Goal: Register for event/course

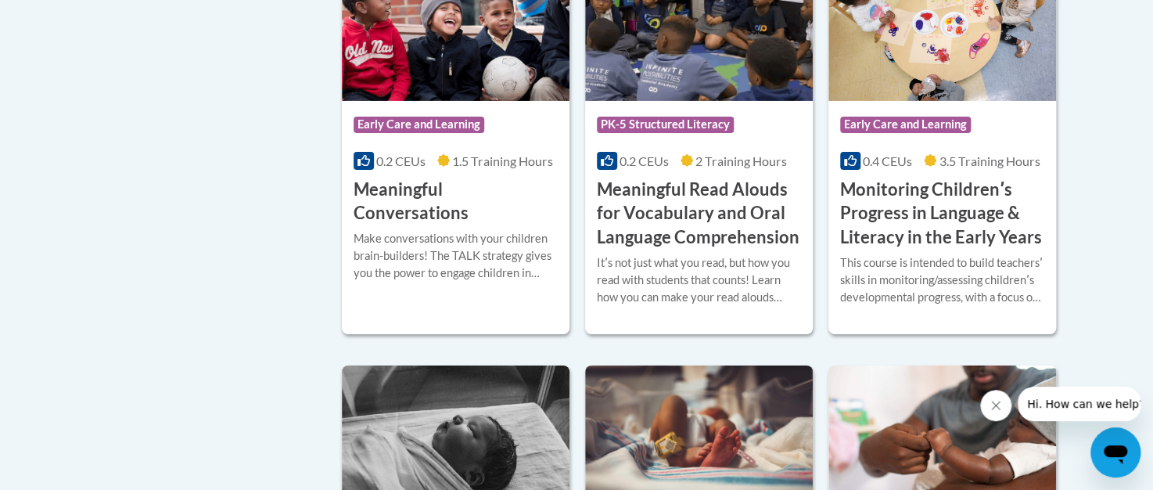
scroll to position [2540, 0]
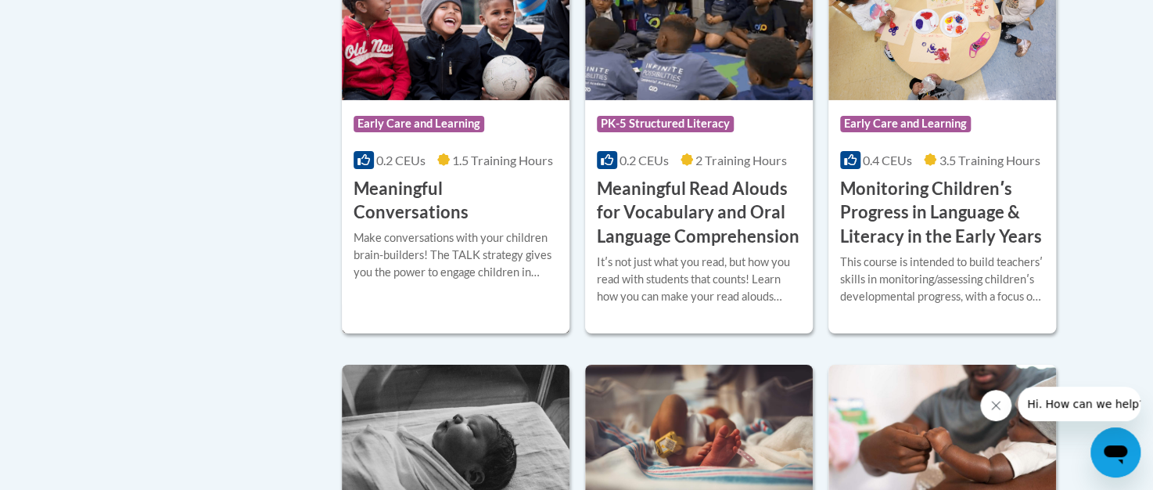
click at [549, 288] on div "Make conversations with your children brain-builders! The TALK strategy gives y…" at bounding box center [456, 260] width 204 height 63
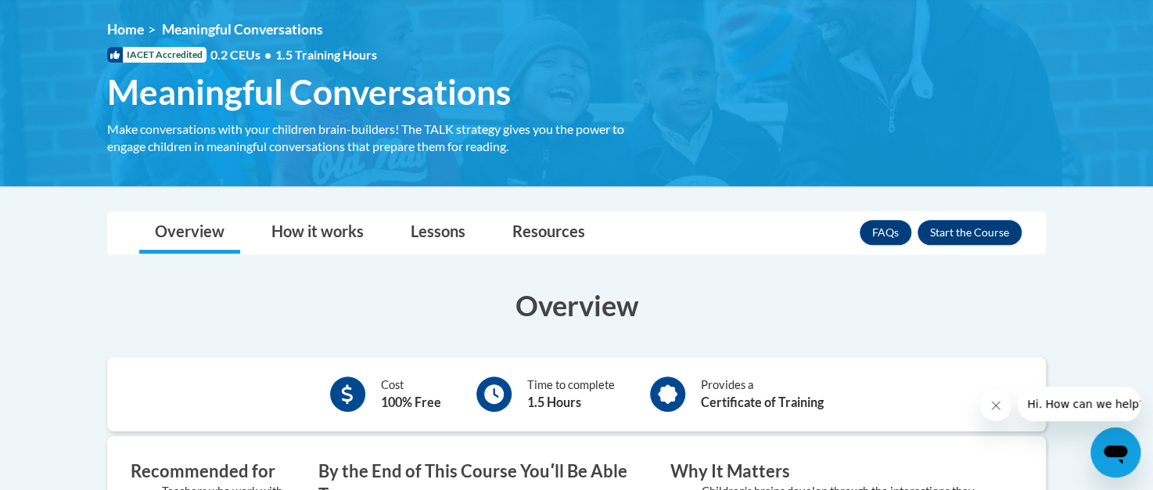
scroll to position [255, 0]
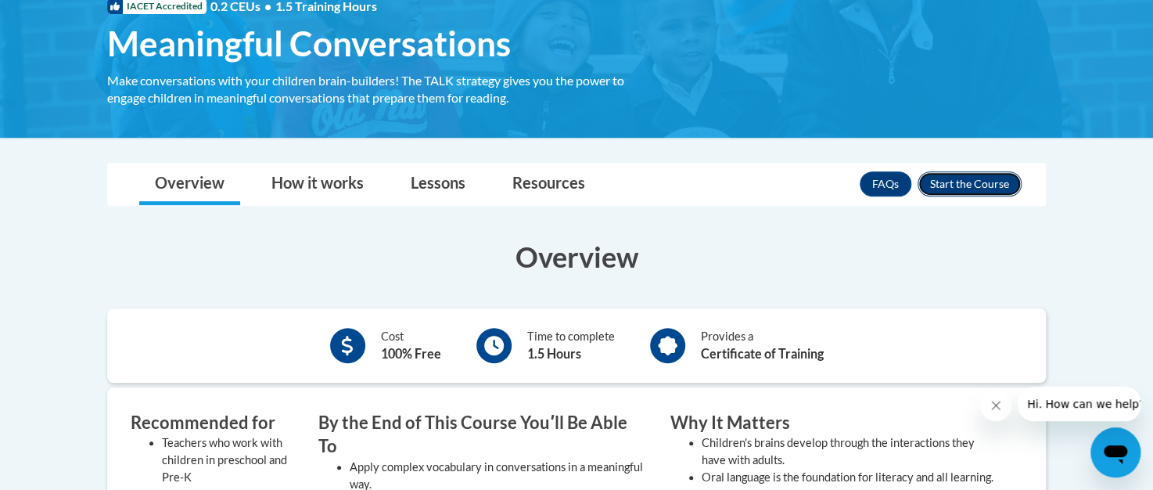
click at [991, 180] on button "Enroll" at bounding box center [970, 183] width 104 height 25
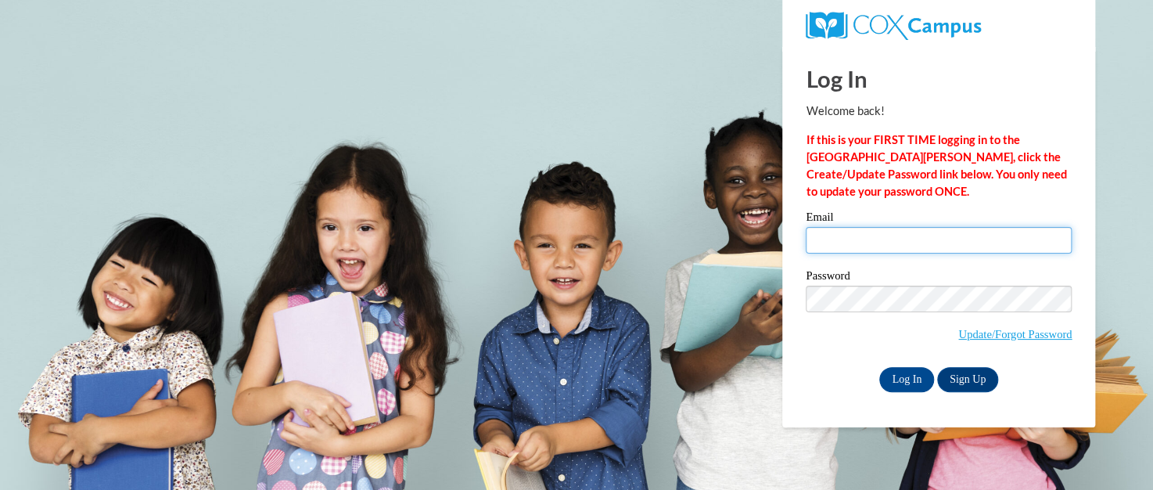
click at [910, 231] on input "Email" at bounding box center [939, 240] width 266 height 27
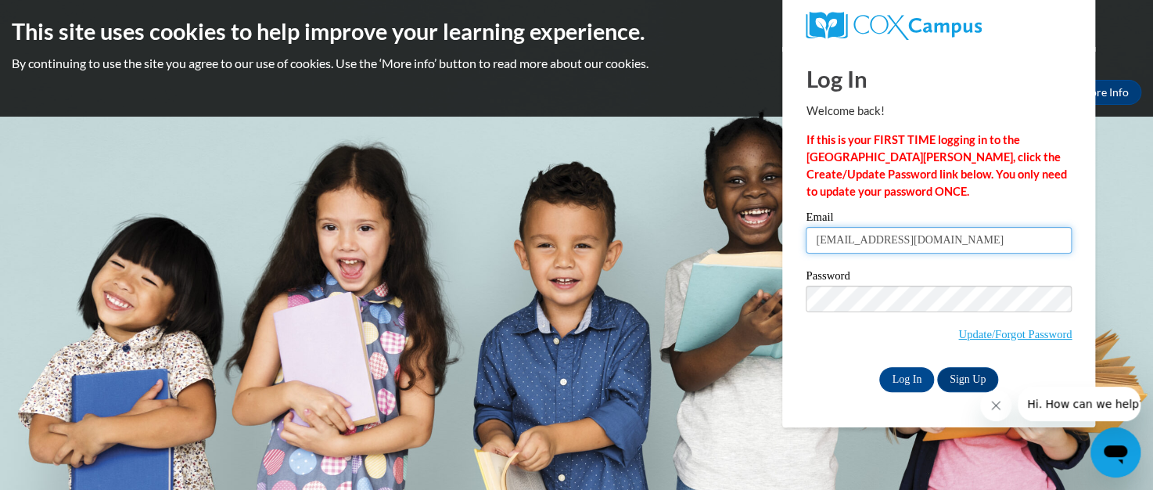
type input "andersob@westerville.k12.oh.us"
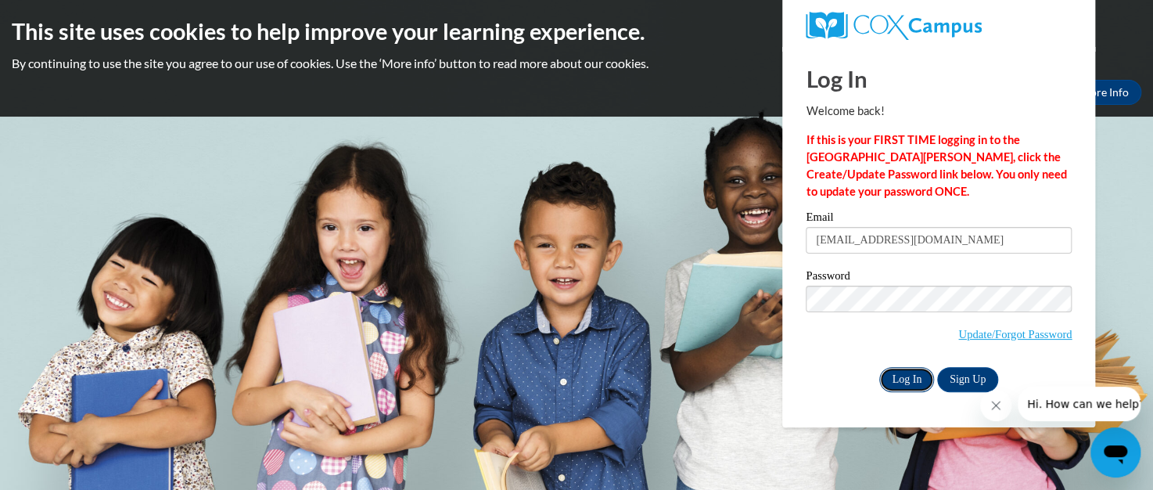
click at [896, 382] on input "Log In" at bounding box center [906, 379] width 55 height 25
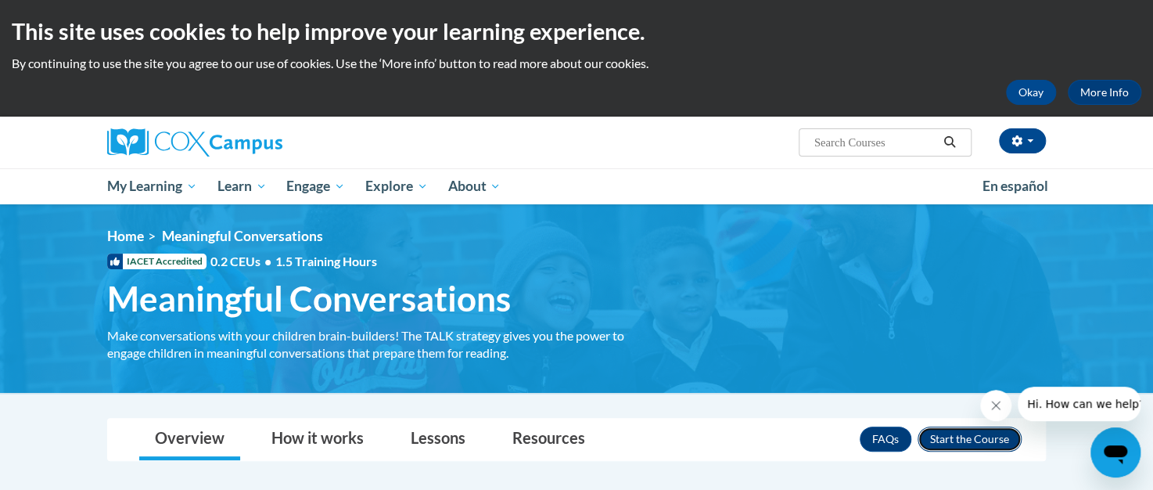
click at [959, 441] on button "Enroll" at bounding box center [970, 438] width 104 height 25
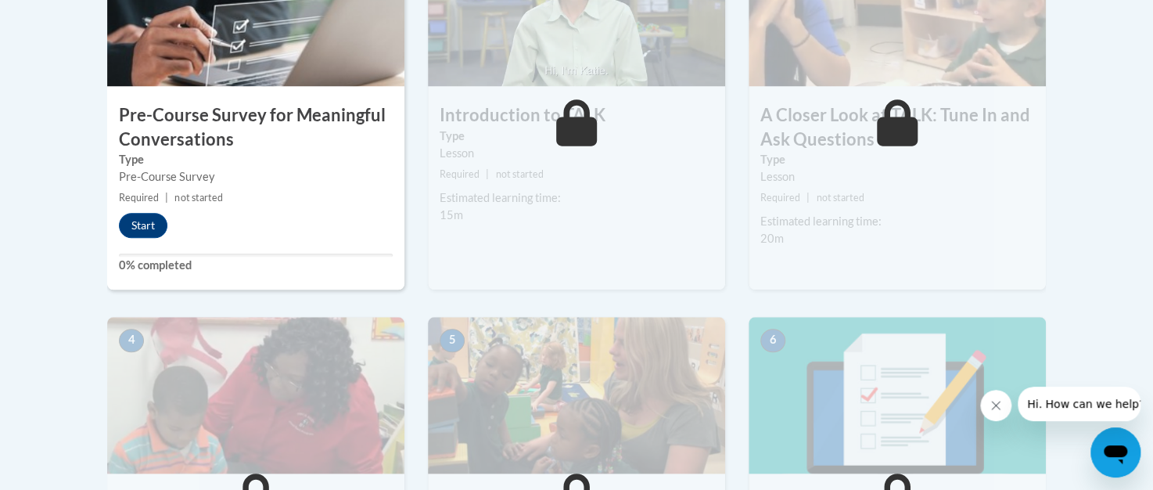
scroll to position [606, 0]
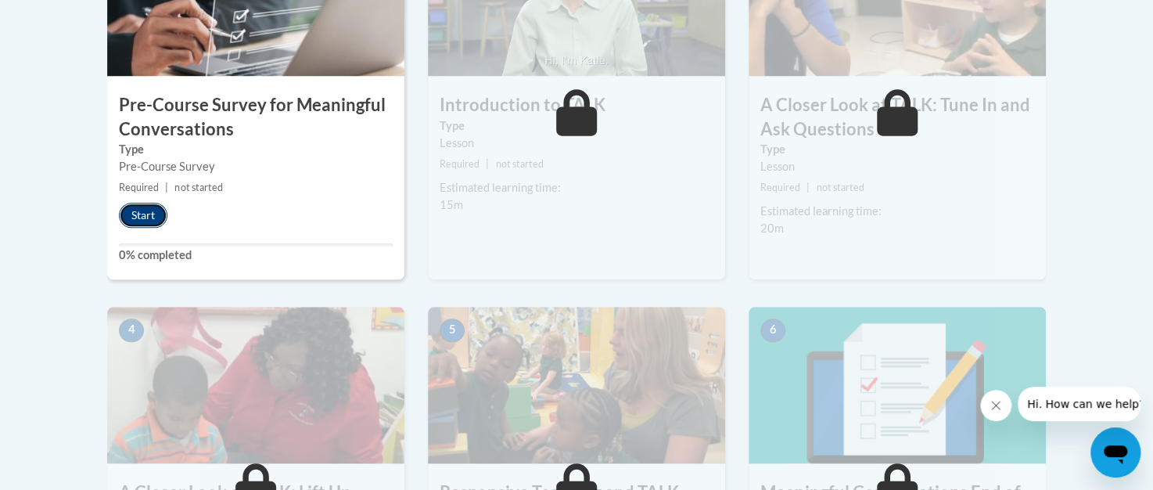
click at [151, 210] on button "Start" at bounding box center [143, 215] width 49 height 25
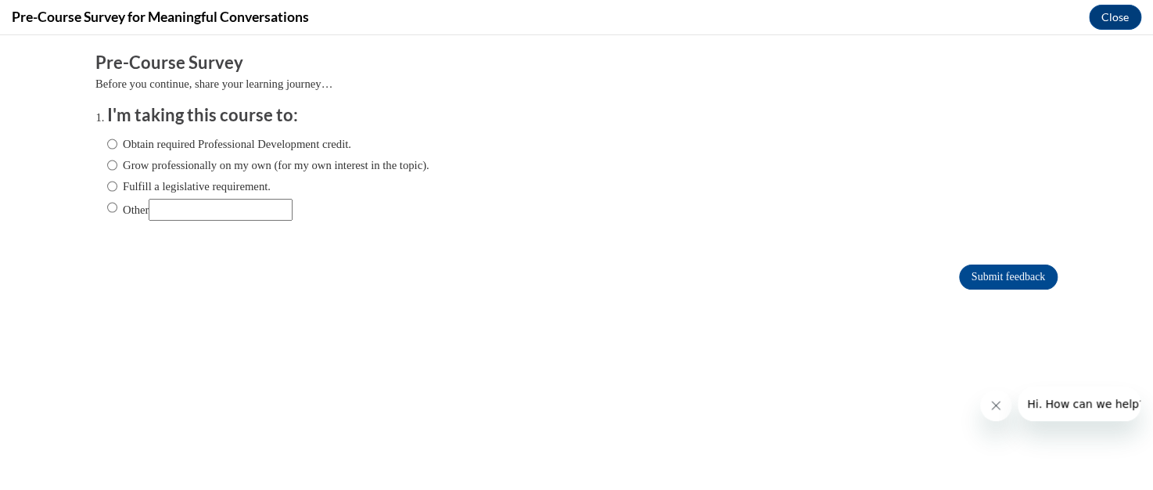
scroll to position [0, 0]
click at [182, 213] on input "Other" at bounding box center [221, 210] width 144 height 22
click at [113, 187] on input "Fulfill a legislative requirement." at bounding box center [112, 186] width 10 height 17
radio input "true"
click at [1004, 282] on input "Submit feedback" at bounding box center [1008, 276] width 99 height 25
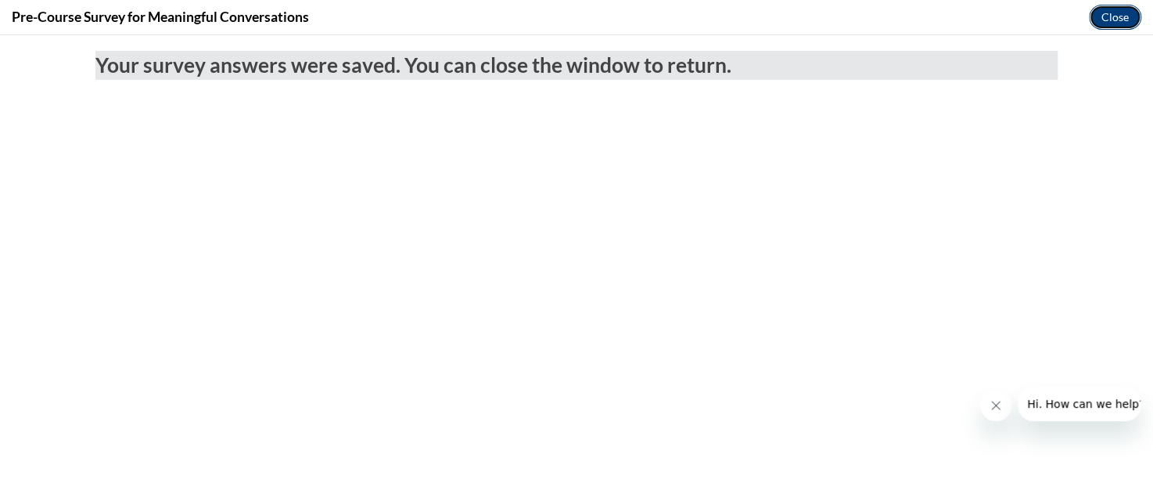
click at [1108, 19] on button "Close" at bounding box center [1115, 17] width 52 height 25
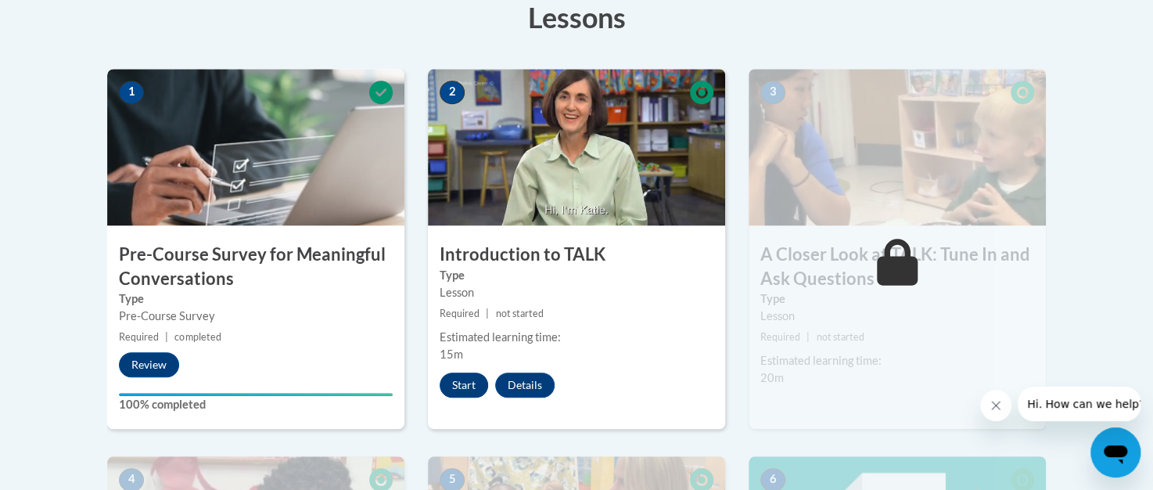
scroll to position [457, 0]
click at [455, 386] on button "Start" at bounding box center [464, 384] width 49 height 25
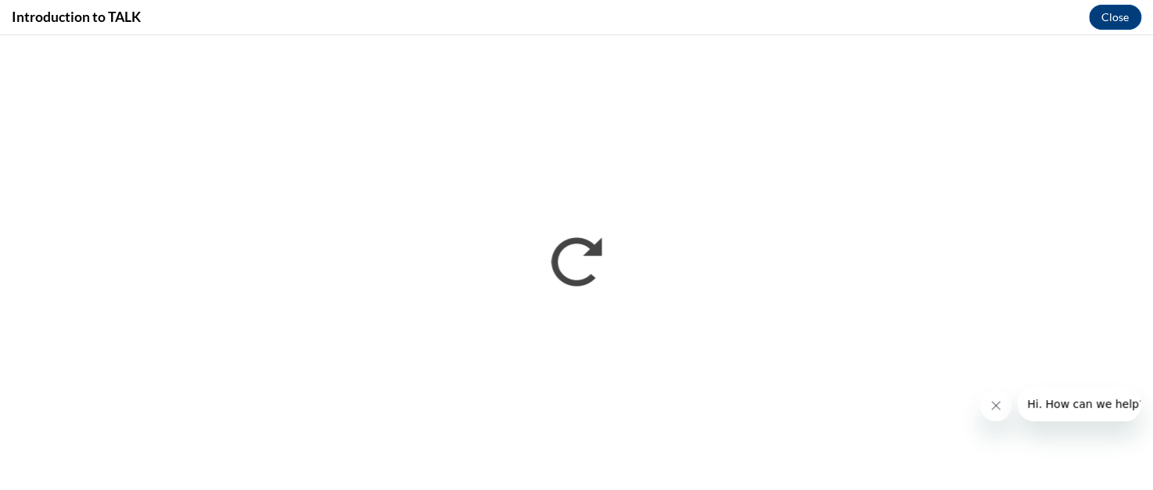
scroll to position [0, 0]
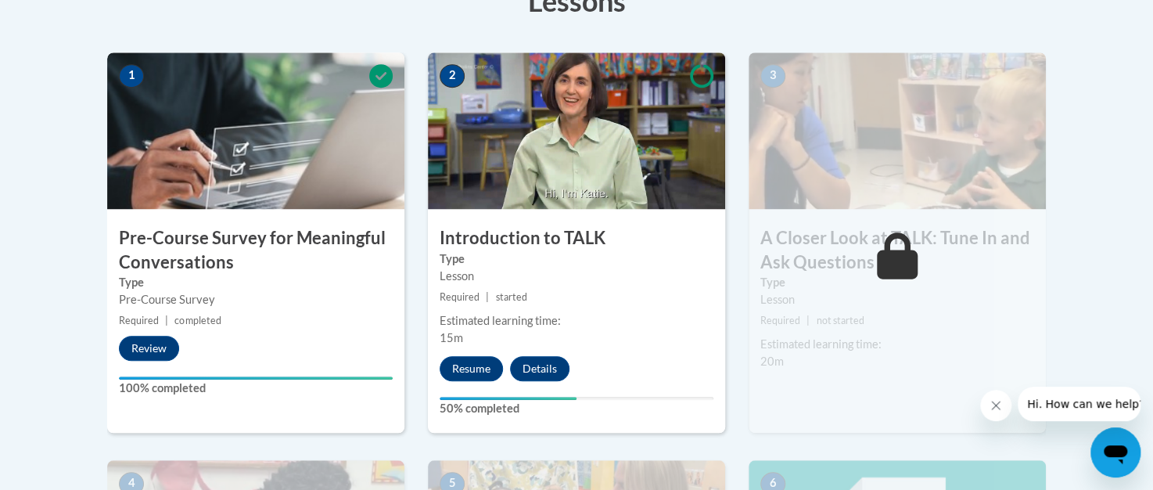
scroll to position [462, 0]
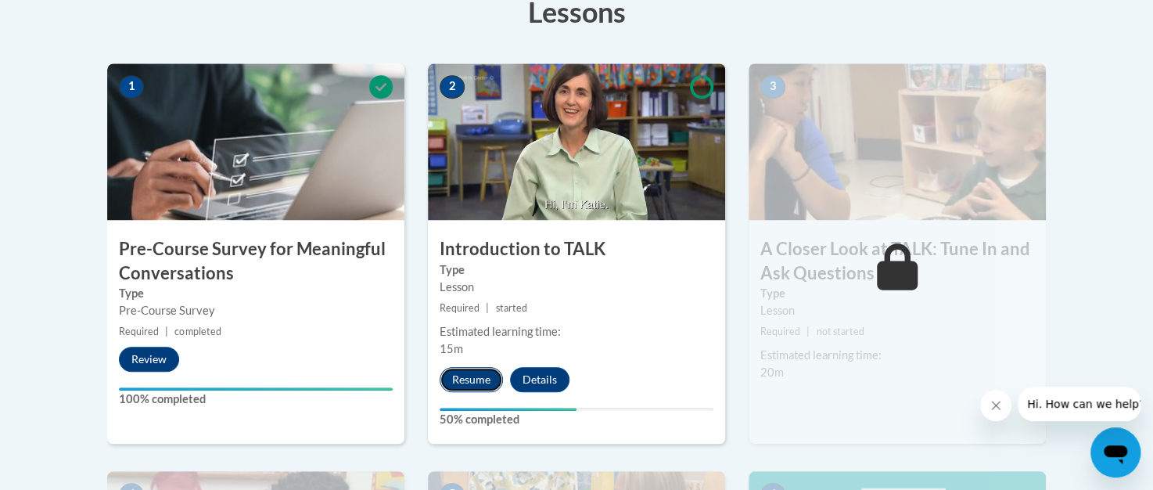
click at [466, 379] on button "Resume" at bounding box center [471, 379] width 63 height 25
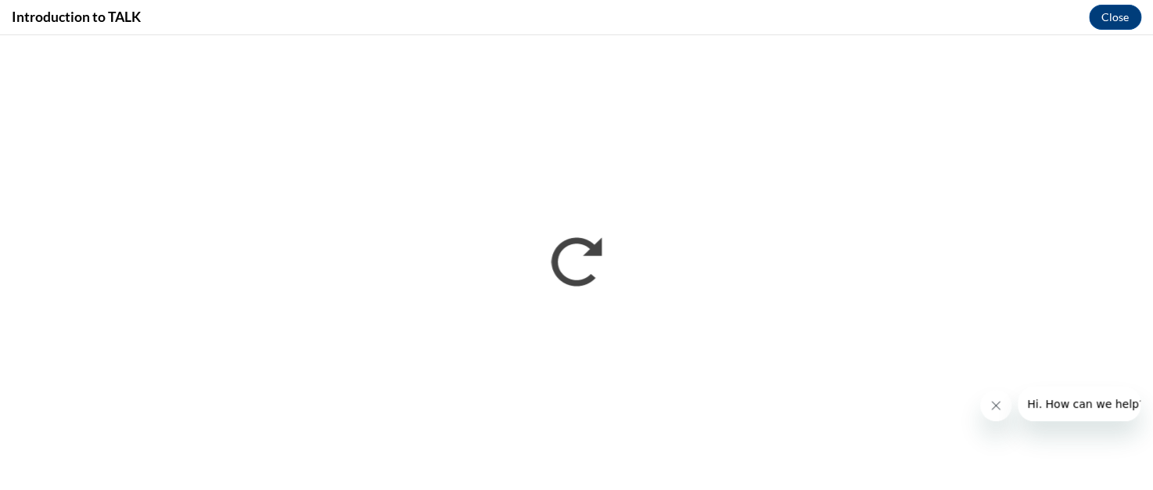
scroll to position [0, 0]
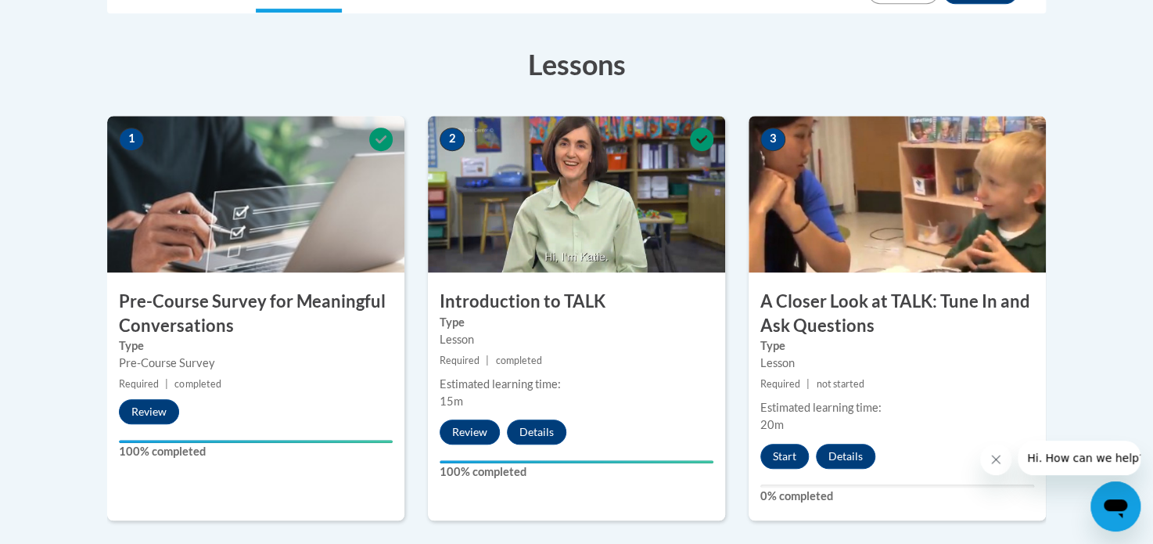
scroll to position [410, 0]
click at [779, 454] on button "Start" at bounding box center [785, 456] width 49 height 25
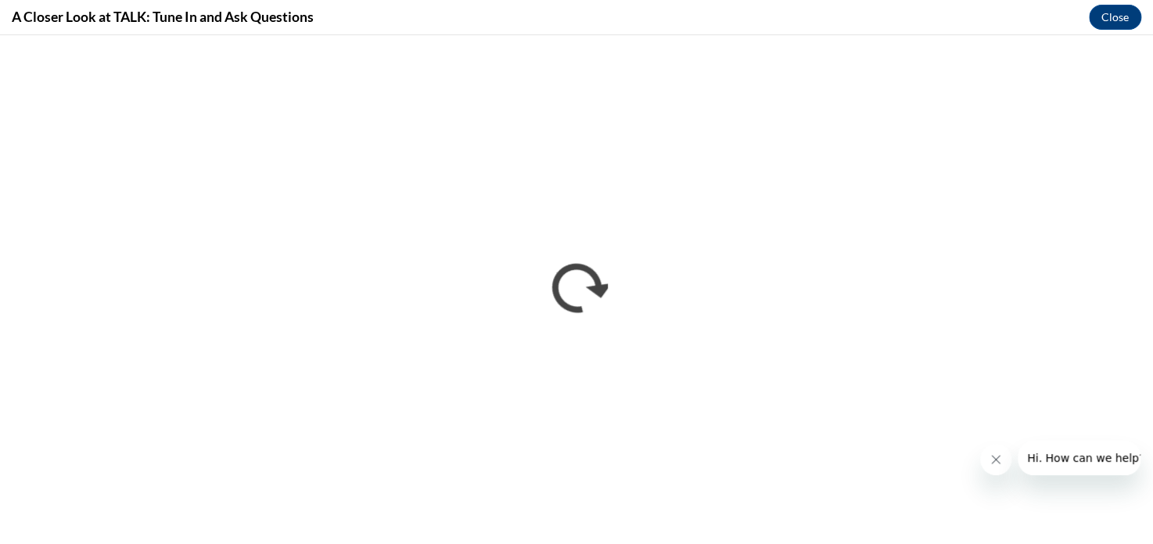
scroll to position [0, 0]
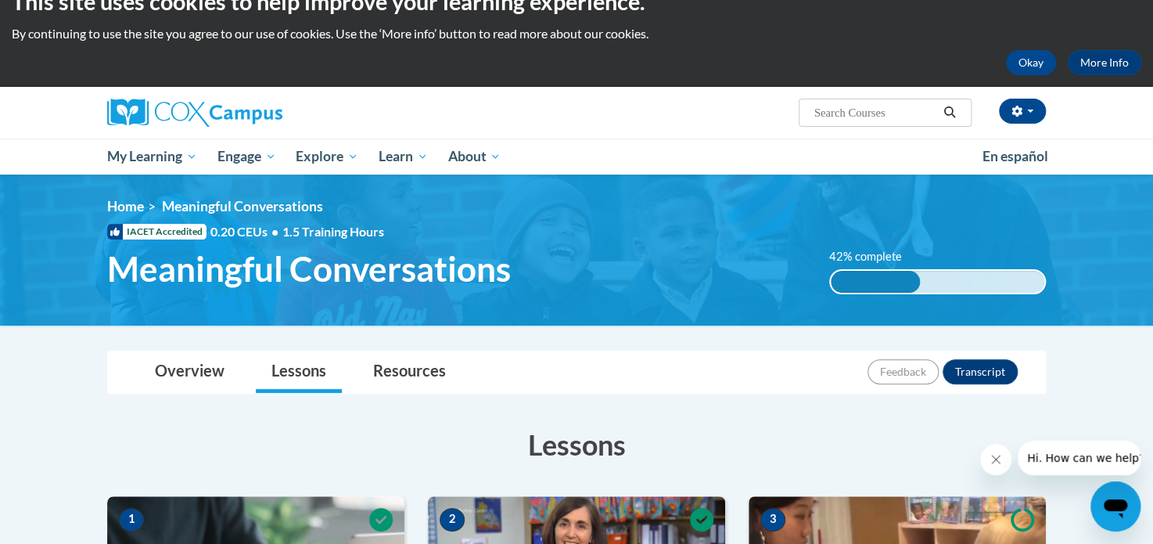
scroll to position [28, 0]
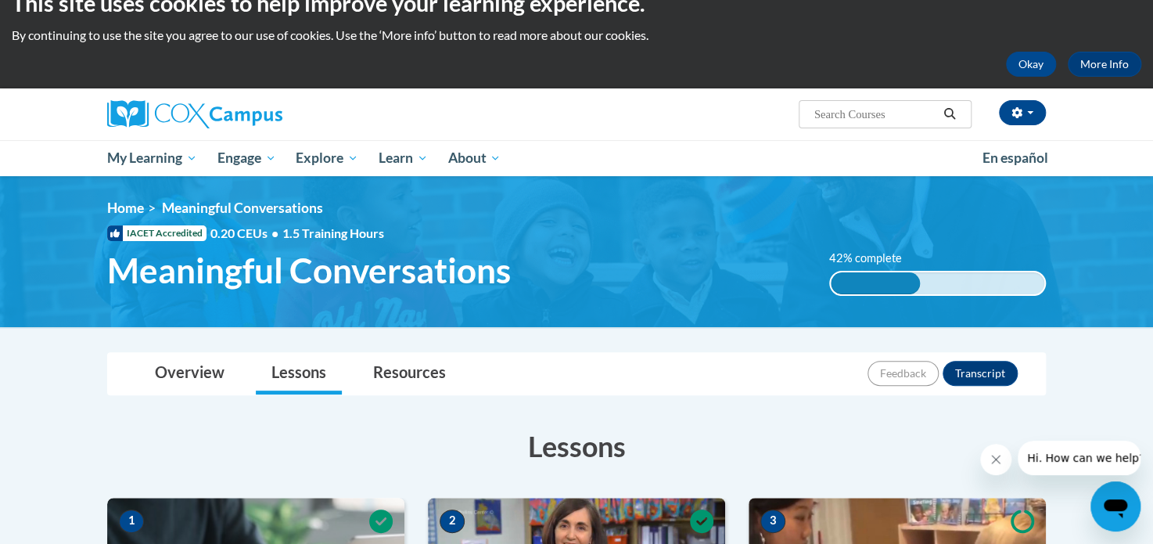
click at [891, 113] on input "Search..." at bounding box center [875, 114] width 125 height 19
type input "world"
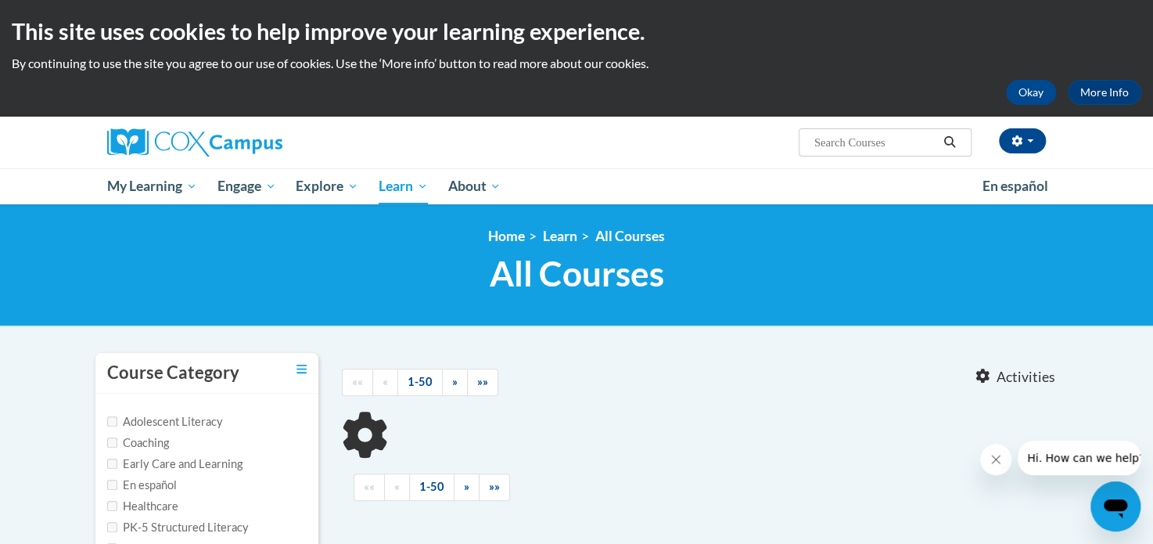
type input "world"
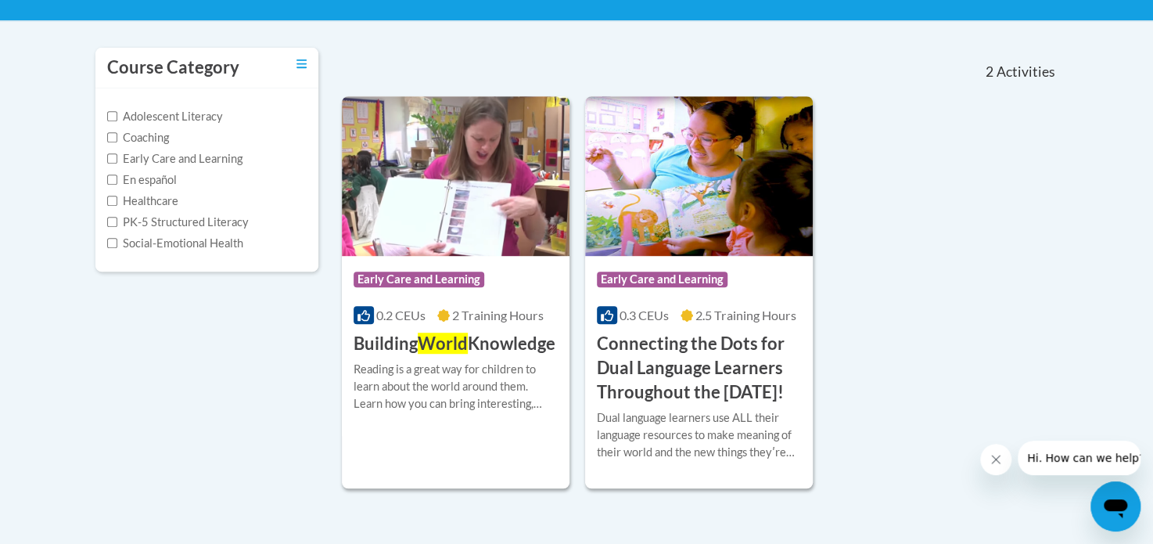
scroll to position [323, 0]
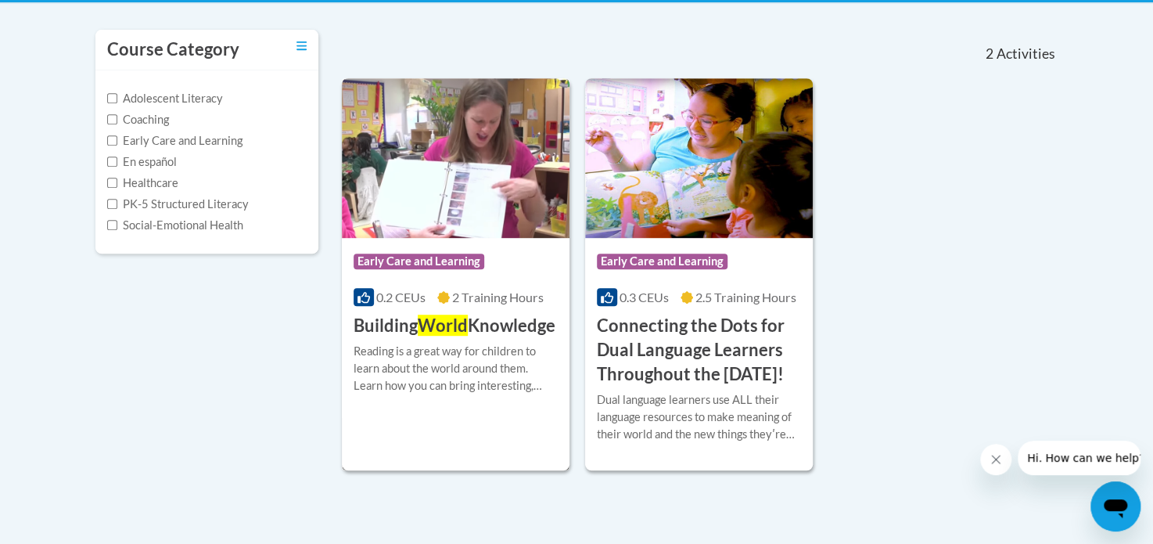
click at [429, 169] on img at bounding box center [456, 158] width 228 height 160
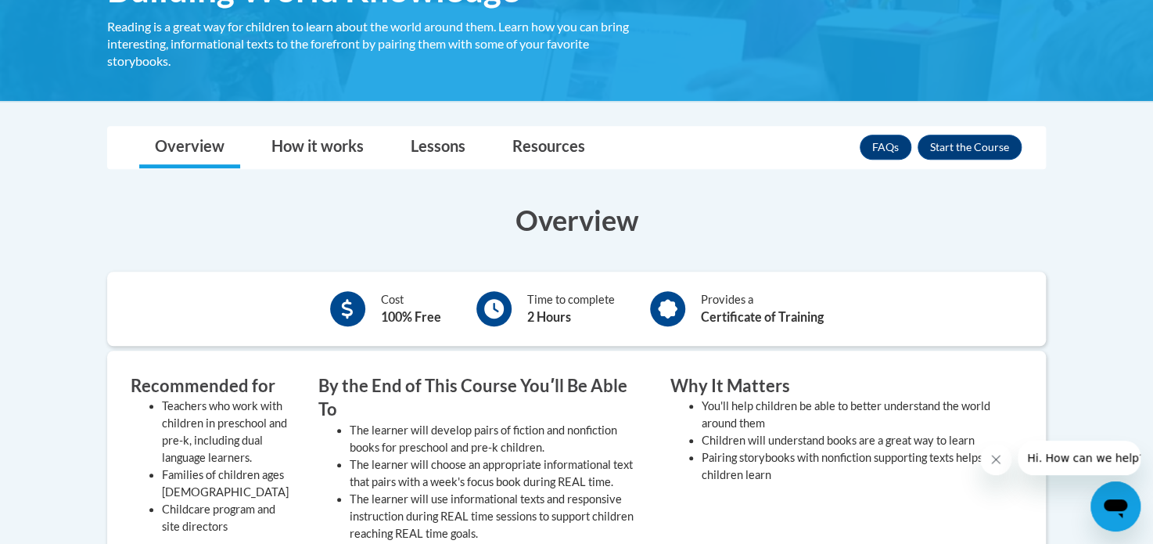
scroll to position [304, 0]
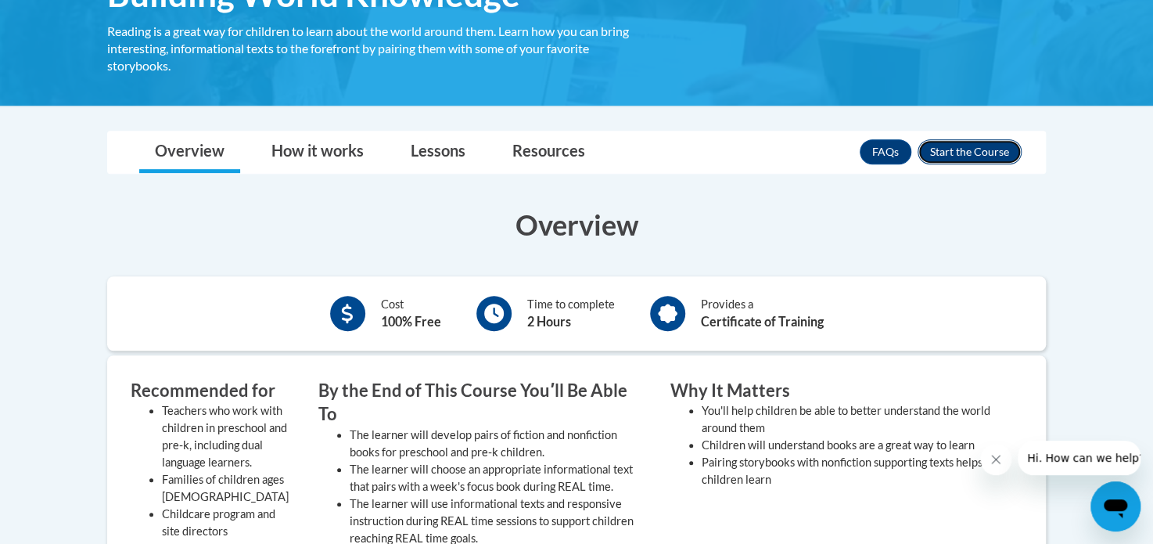
click at [976, 153] on button "Enroll" at bounding box center [970, 151] width 104 height 25
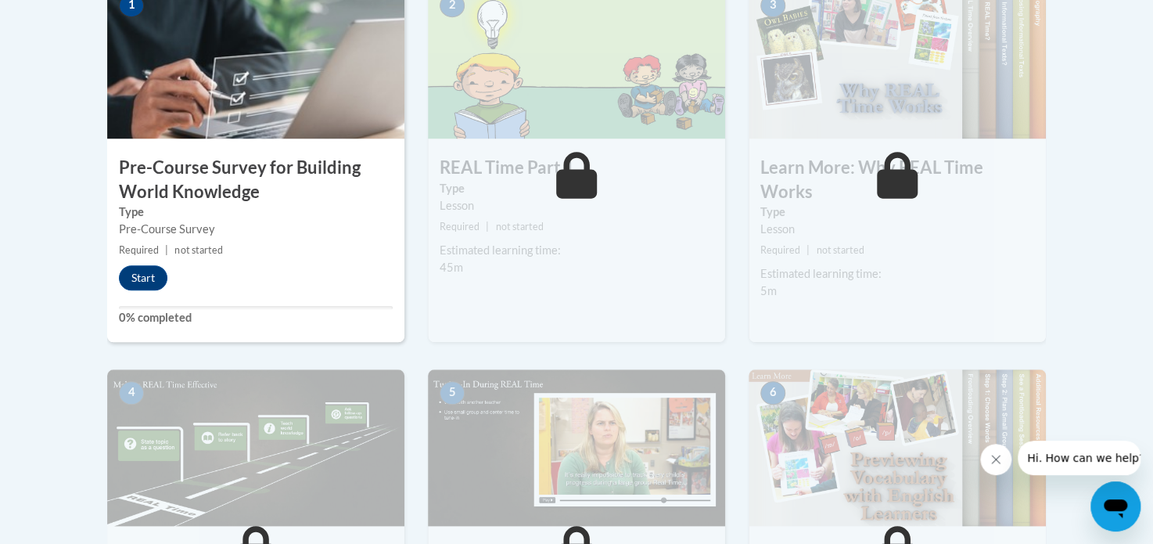
scroll to position [549, 0]
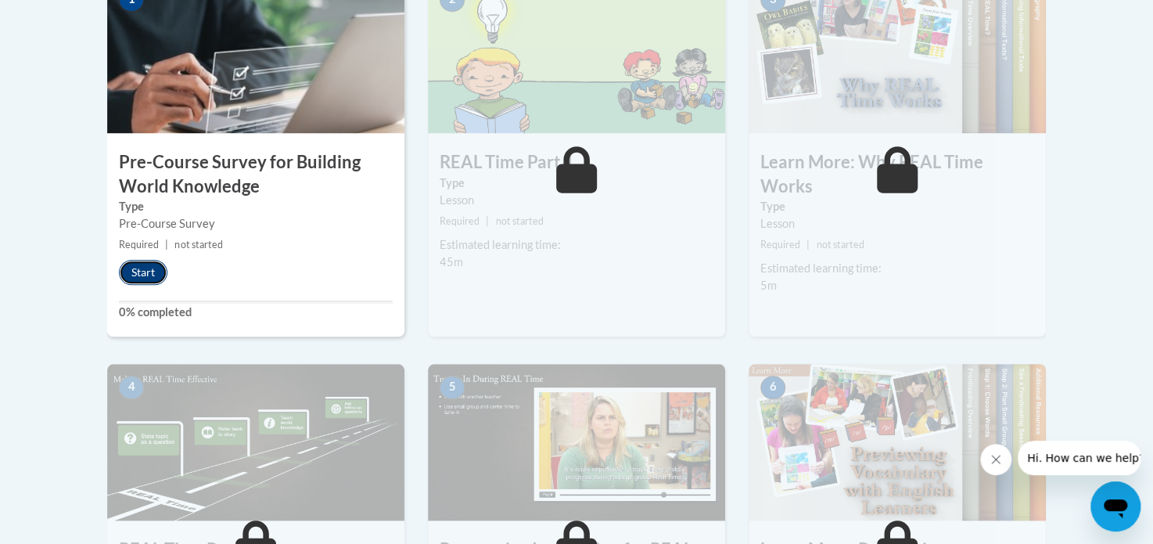
click at [142, 277] on button "Start" at bounding box center [143, 272] width 49 height 25
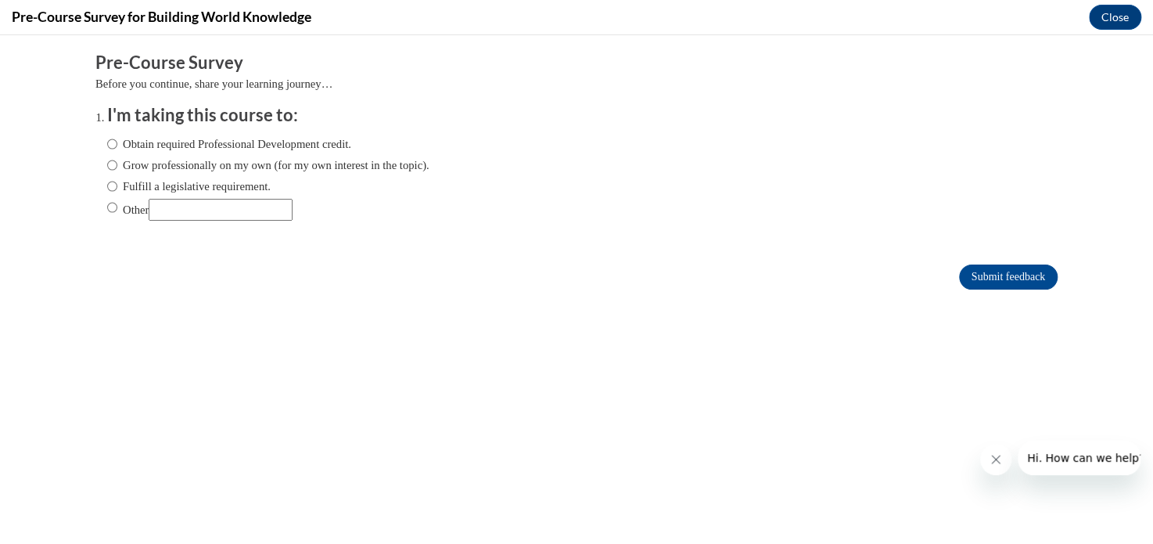
scroll to position [0, 0]
click at [108, 189] on input "Fulfill a legislative requirement." at bounding box center [112, 186] width 10 height 17
radio input "true"
click at [1009, 290] on form "Pre-Course Survey Before you continue, share your learning journey… I'm taking …" at bounding box center [576, 178] width 962 height 255
click at [1005, 279] on input "Submit feedback" at bounding box center [1008, 276] width 99 height 25
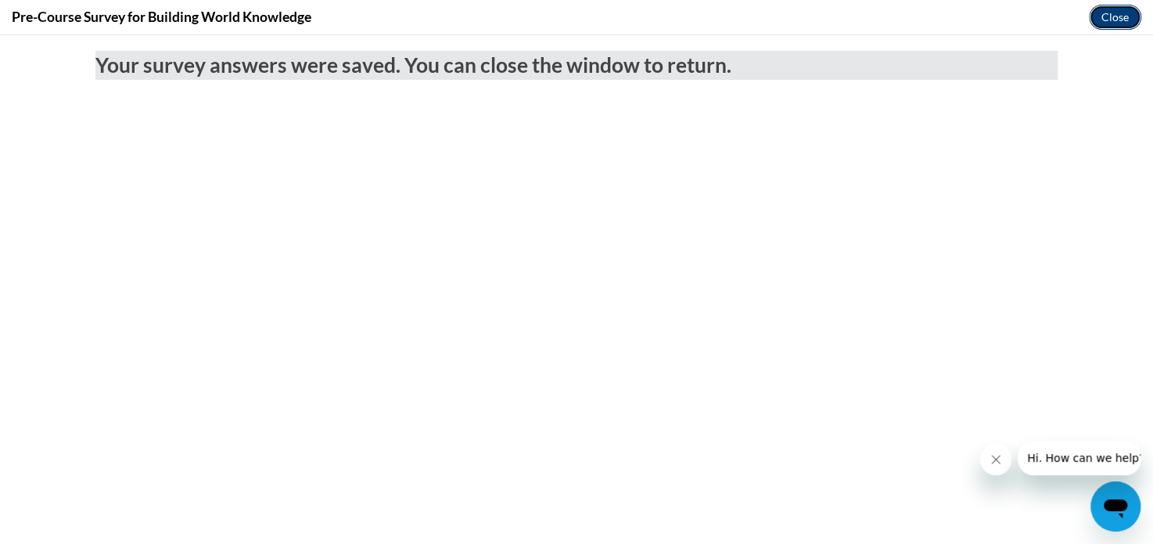
click at [1120, 23] on button "Close" at bounding box center [1115, 17] width 52 height 25
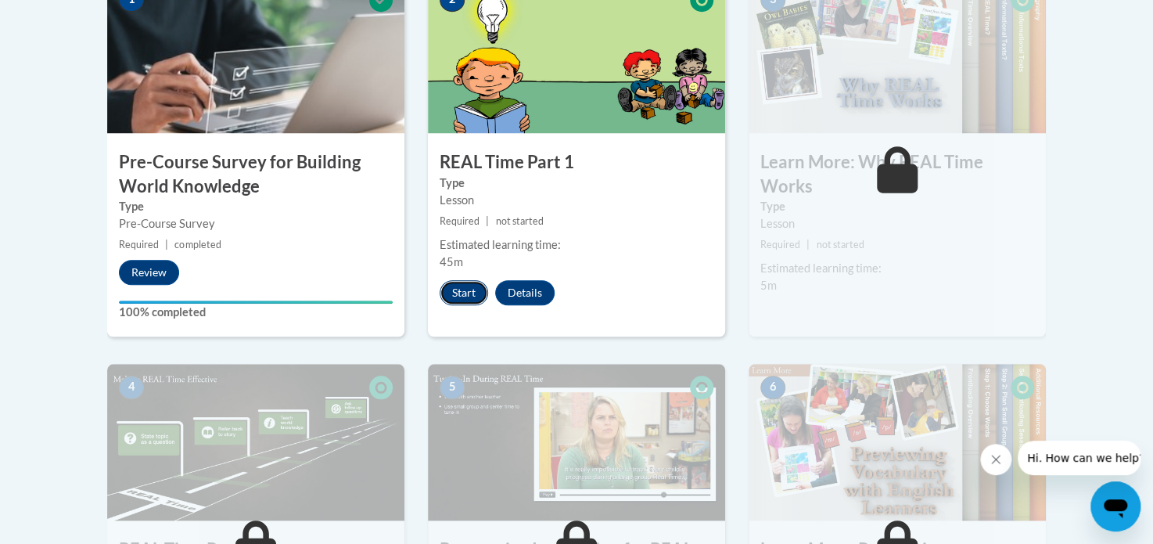
click at [469, 286] on button "Start" at bounding box center [464, 292] width 49 height 25
